Goal: Task Accomplishment & Management: Use online tool/utility

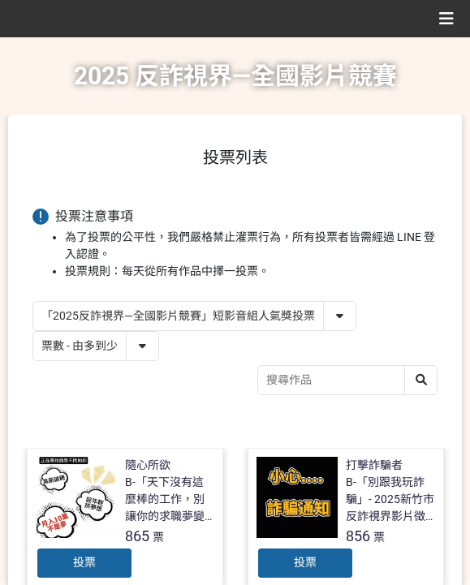
select select "vote"
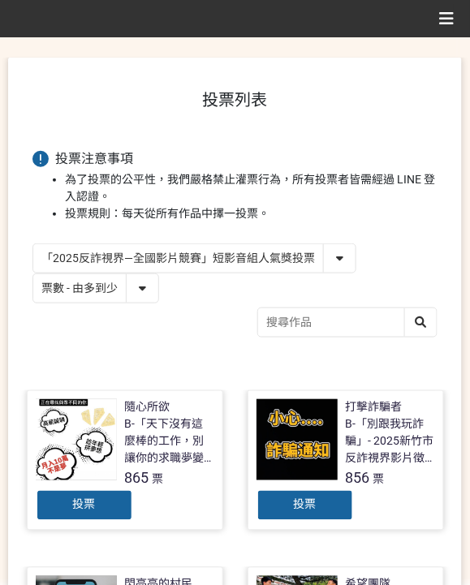
click at [273, 253] on select "「2025反詐視界—全國影片競賽」短影音組人氣獎投票 「2025反詐視界—全國影片競賽」短片組人氣獎投票" at bounding box center [194, 258] width 322 height 28
select select "13146"
click at [33, 244] on select "「2025反詐視界—全國影片競賽」短影音組人氣獎投票 「2025反詐視界—全國影片競賽」短片組人氣獎投票" at bounding box center [194, 258] width 322 height 28
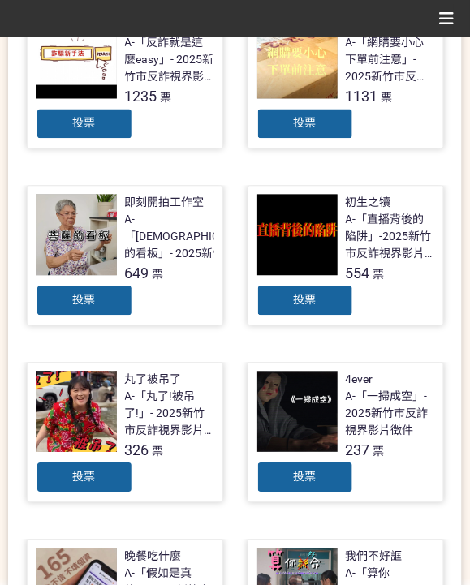
scroll to position [433, 0]
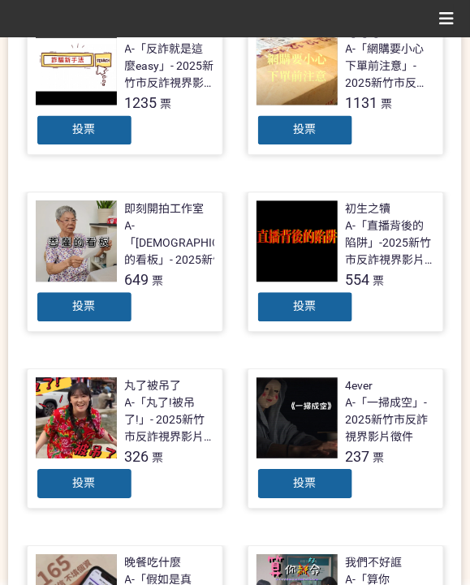
click at [286, 122] on div "投票" at bounding box center [304, 130] width 97 height 32
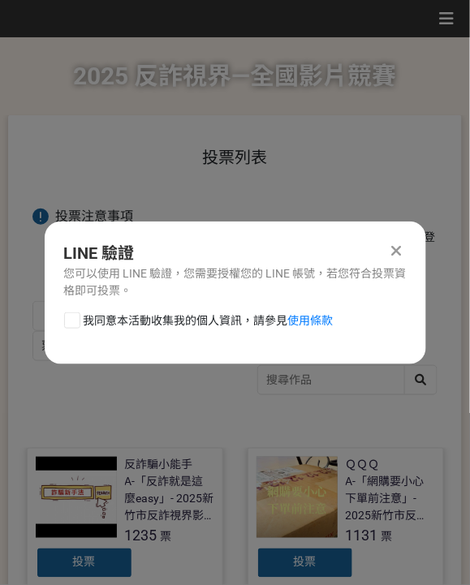
click at [187, 325] on span "我同意本活動收集我的個人資訊，請參見 使用條款" at bounding box center [209, 320] width 250 height 17
click at [75, 325] on input "我同意本活動收集我的個人資訊，請參見 使用條款" at bounding box center [70, 320] width 11 height 11
checkbox input "false"
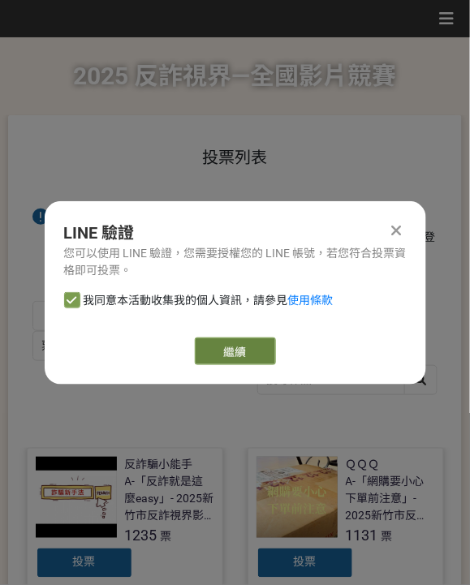
click at [250, 340] on link "繼續" at bounding box center [235, 352] width 81 height 28
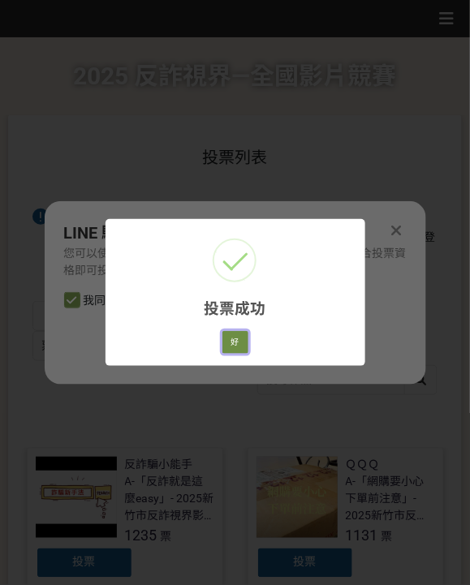
click at [237, 336] on button "好" at bounding box center [235, 342] width 26 height 23
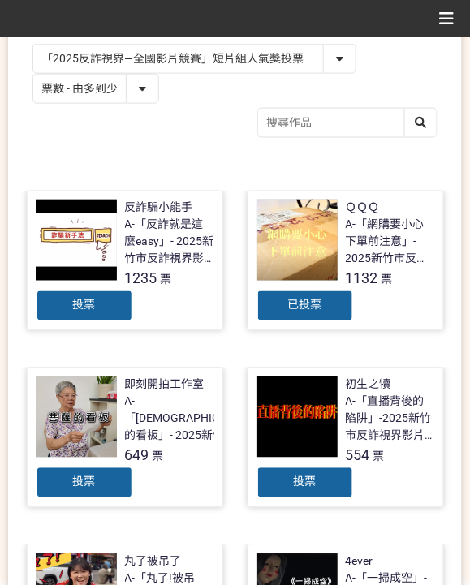
scroll to position [238, 0]
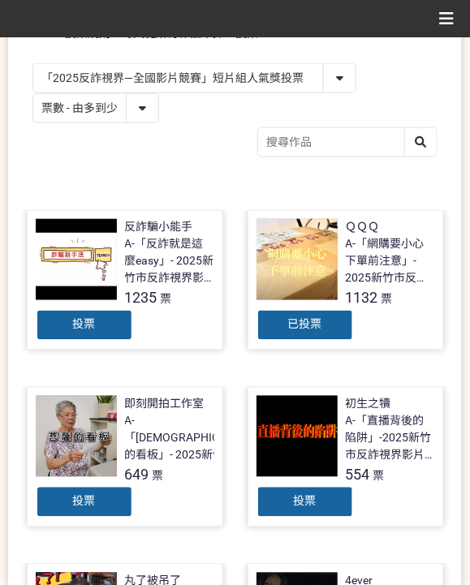
click at [75, 112] on select "作品 - 由新到舊 作品 - 由舊到新 票數 - 由多到少 票數 - 由少到多" at bounding box center [95, 108] width 125 height 28
click at [149, 73] on select "「2025反詐視界—全國影片競賽」短影音組人氣獎投票 「2025反詐視界—全國影片競賽」短片組人氣獎投票" at bounding box center [194, 78] width 322 height 28
select select "13147"
click at [33, 64] on select "「2025反詐視界—全國影片競賽」短影音組人氣獎投票 「2025反詐視界—全國影片競賽」短片組人氣獎投票" at bounding box center [194, 78] width 322 height 28
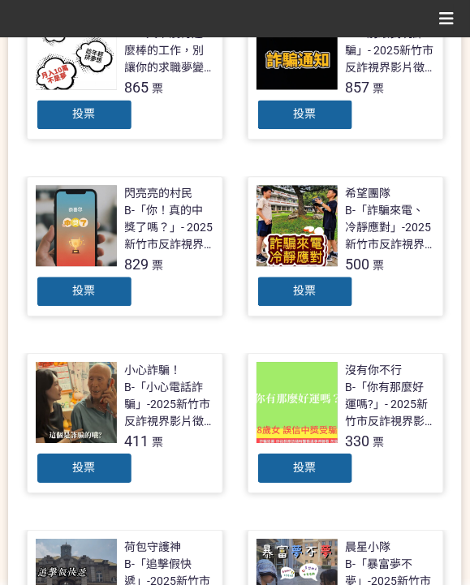
scroll to position [433, 0]
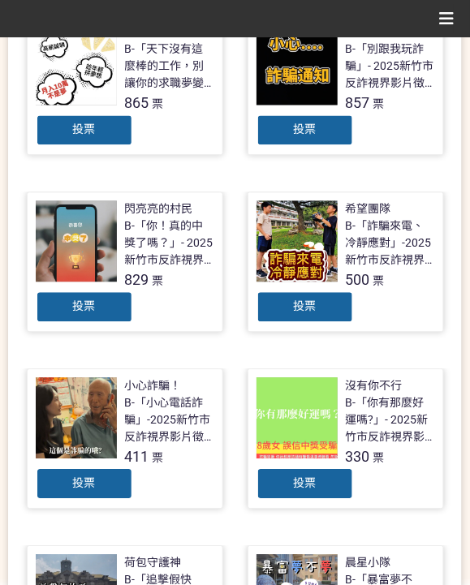
click at [68, 303] on div "投票" at bounding box center [84, 307] width 97 height 32
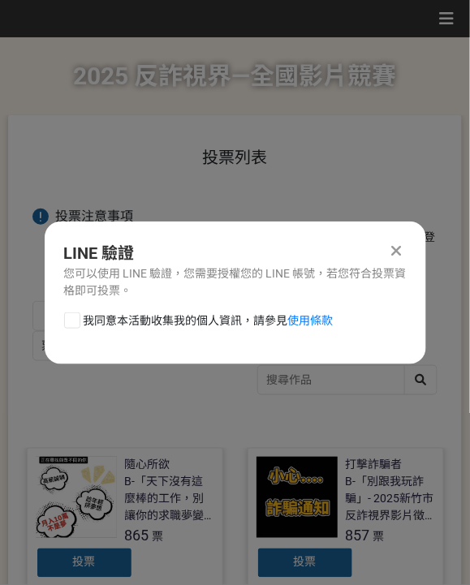
click at [143, 329] on span "我同意本活動收集我的個人資訊，請參見 使用條款" at bounding box center [209, 320] width 250 height 17
click at [75, 325] on input "我同意本活動收集我的個人資訊，請參見 使用條款" at bounding box center [70, 320] width 11 height 11
checkbox input "false"
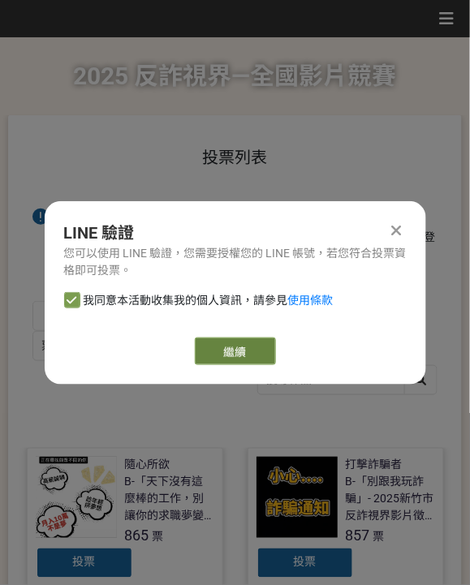
click at [210, 345] on link "繼續" at bounding box center [235, 352] width 81 height 28
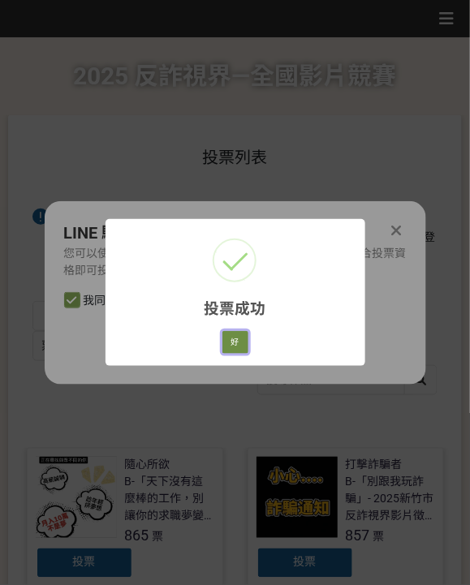
click at [247, 344] on button "好" at bounding box center [235, 342] width 26 height 23
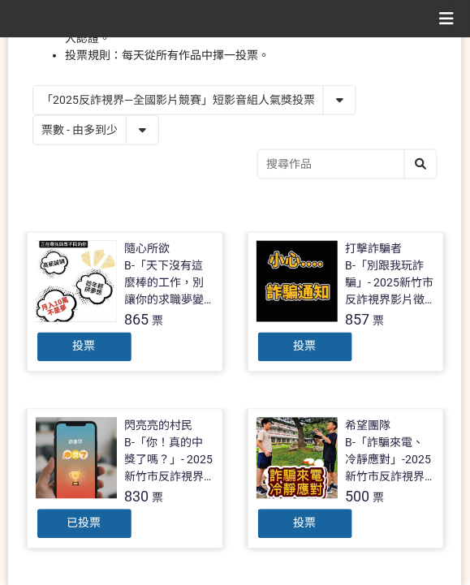
scroll to position [378, 0]
